Goal: Navigation & Orientation: Find specific page/section

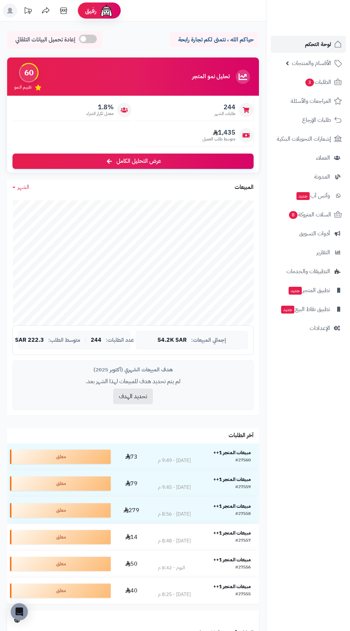
click at [312, 46] on span "لوحة التحكم" at bounding box center [318, 44] width 26 height 10
click at [311, 42] on span "لوحة التحكم" at bounding box center [318, 44] width 26 height 10
